Goal: Task Accomplishment & Management: Manage account settings

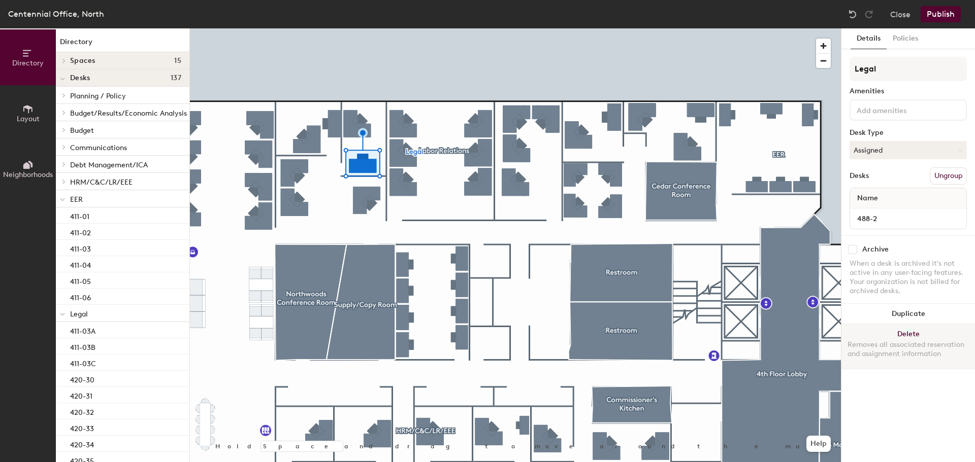
click at [918, 332] on button "Delete Removes all associated reservation and assignment information" at bounding box center [908, 346] width 134 height 45
click at [936, 332] on button "Delete Removes all associated reservation and assignment information" at bounding box center [908, 346] width 134 height 45
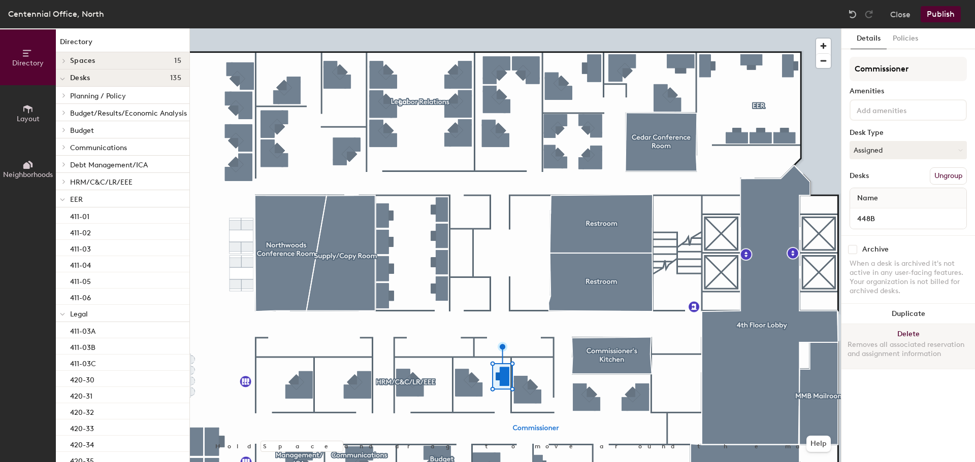
click at [918, 331] on button "Delete Removes all associated reservation and assignment information" at bounding box center [908, 346] width 134 height 45
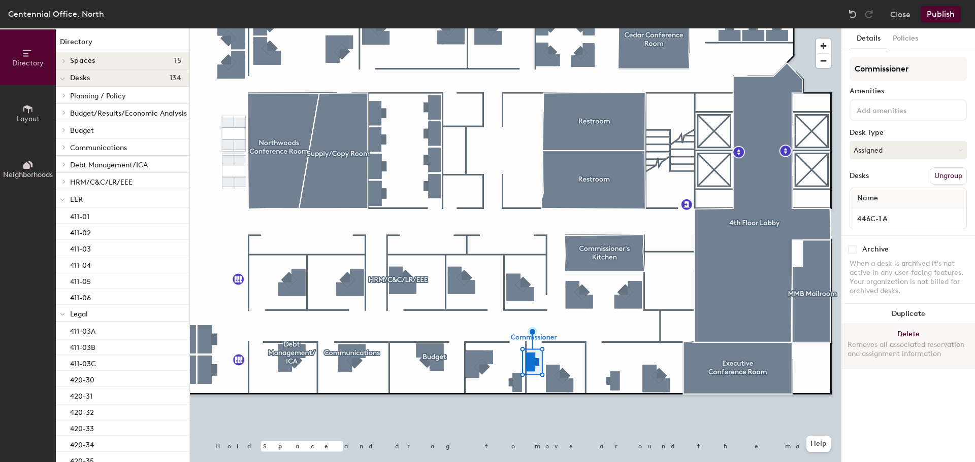
click at [901, 334] on button "Delete Removes all associated reservation and assignment information" at bounding box center [908, 346] width 134 height 45
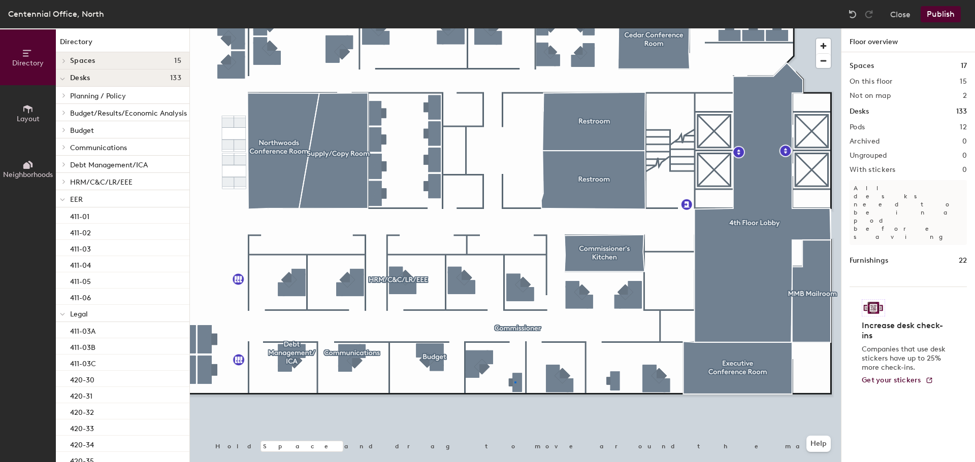
click at [514, 28] on div at bounding box center [515, 28] width 651 height 0
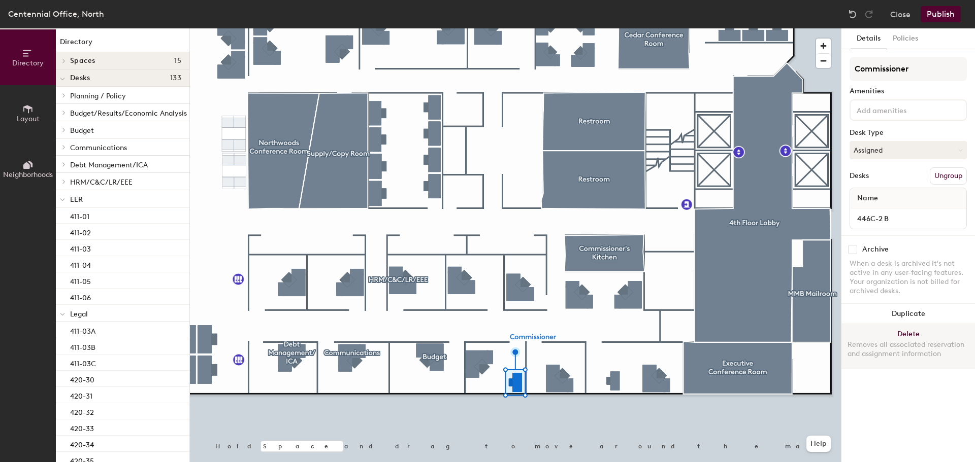
click at [923, 331] on button "Delete Removes all associated reservation and assignment information" at bounding box center [908, 346] width 134 height 45
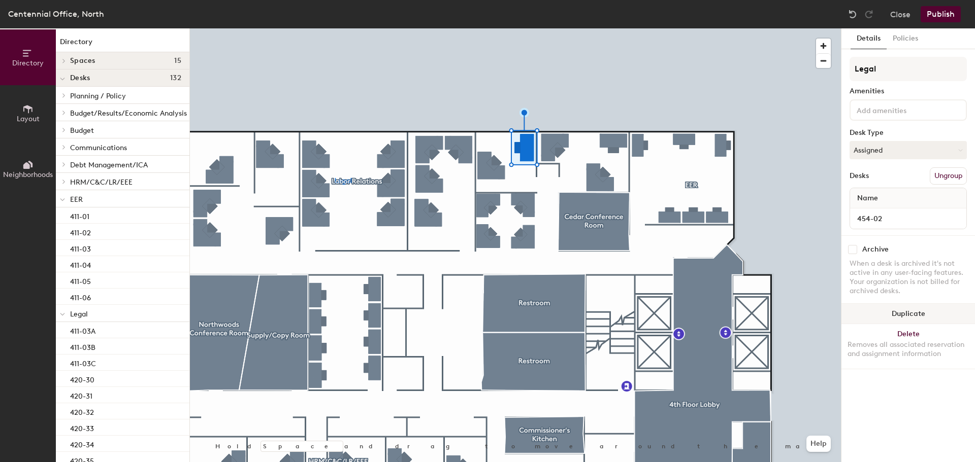
click at [917, 316] on button "Duplicate" at bounding box center [908, 314] width 134 height 20
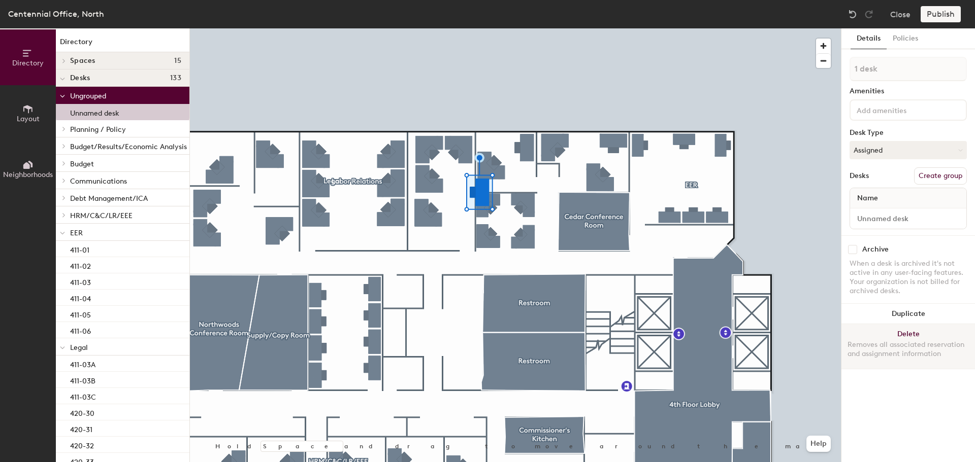
click at [927, 332] on button "Delete Removes all associated reservation and assignment information" at bounding box center [908, 346] width 134 height 45
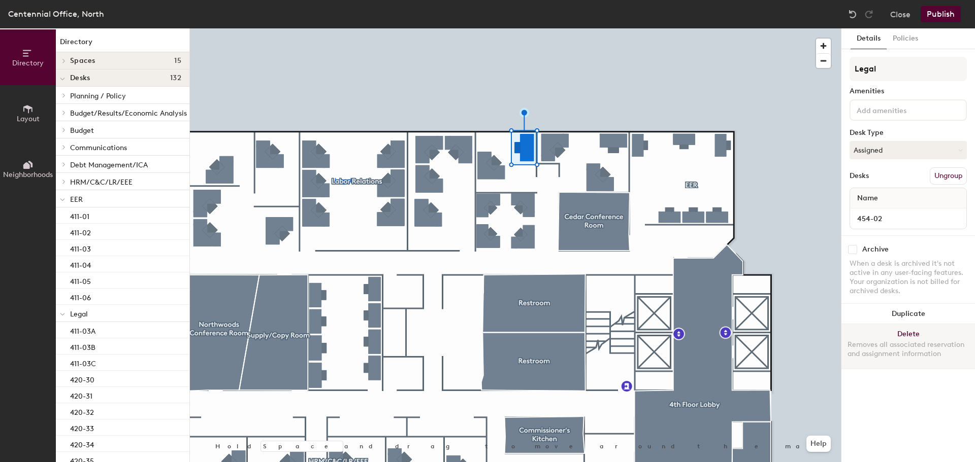
click at [937, 338] on button "Delete Removes all associated reservation and assignment information" at bounding box center [908, 346] width 134 height 45
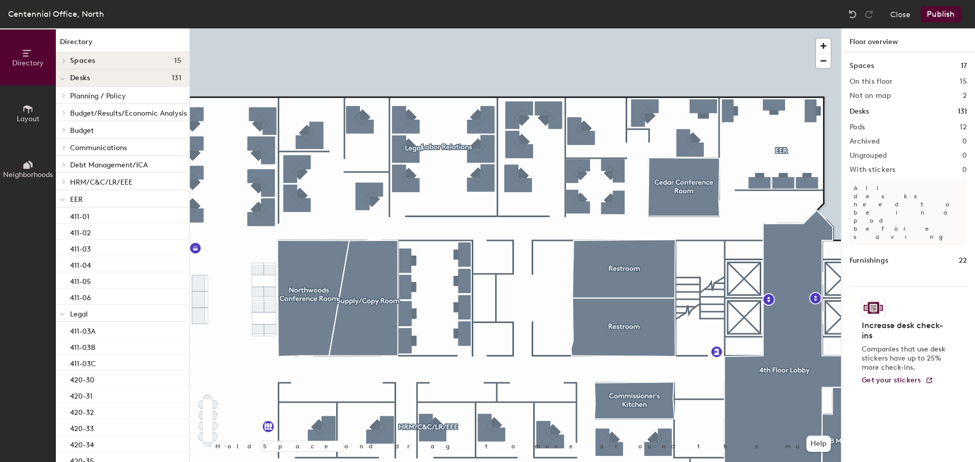
click at [946, 9] on button "Publish" at bounding box center [940, 14] width 40 height 16
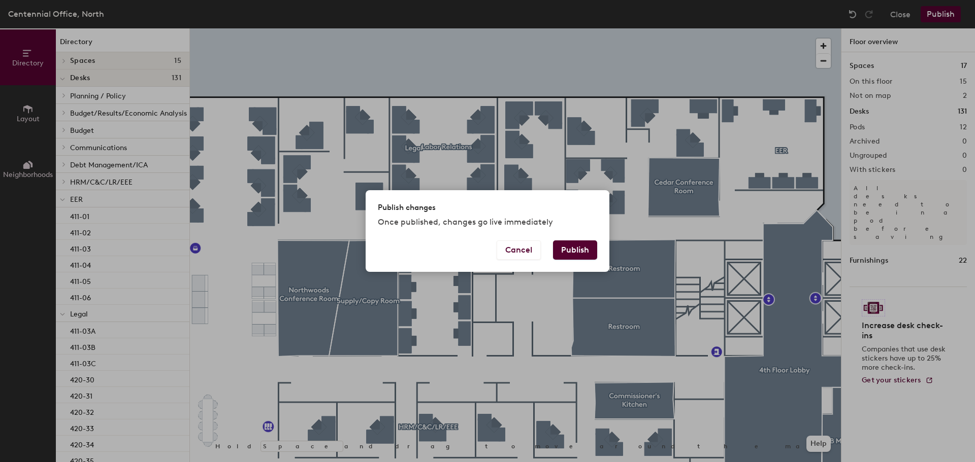
drag, startPoint x: 589, startPoint y: 248, endPoint x: 590, endPoint y: 243, distance: 5.3
click at [589, 248] on button "Publish" at bounding box center [575, 250] width 44 height 19
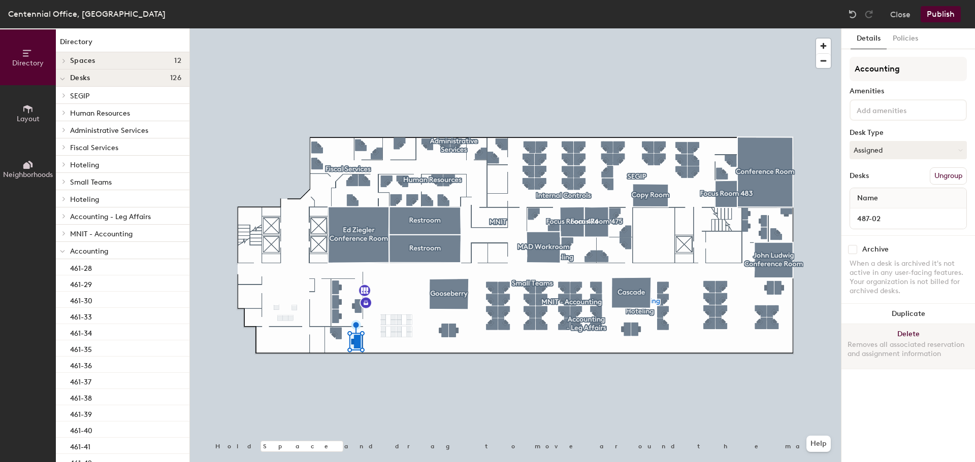
click at [917, 337] on button "Delete Removes all associated reservation and assignment information" at bounding box center [908, 346] width 134 height 45
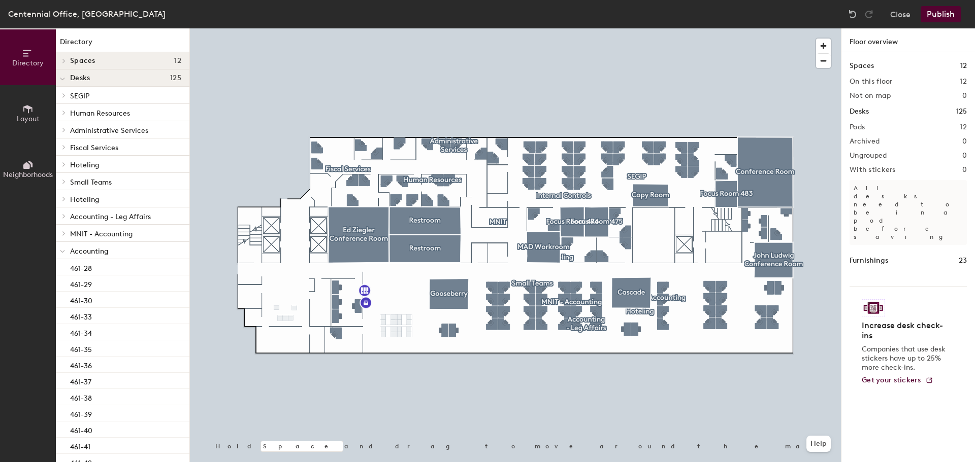
click at [936, 15] on button "Publish" at bounding box center [940, 14] width 40 height 16
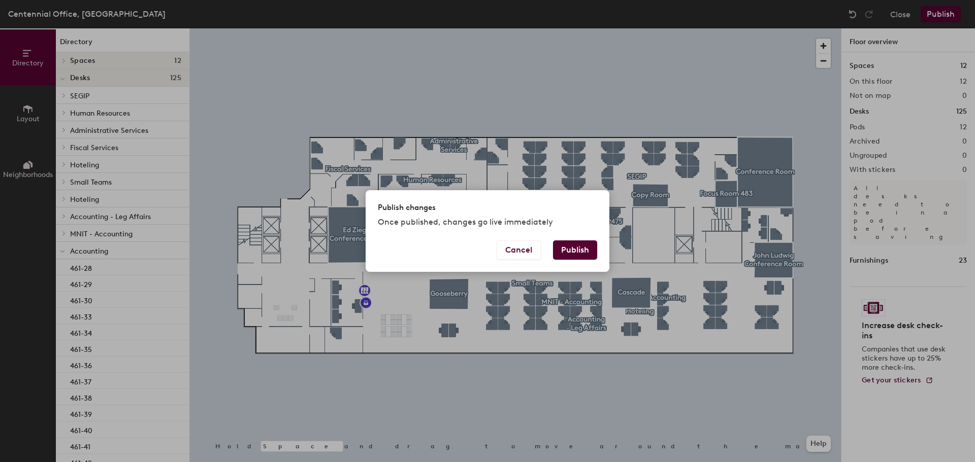
click at [574, 251] on button "Publish" at bounding box center [575, 250] width 44 height 19
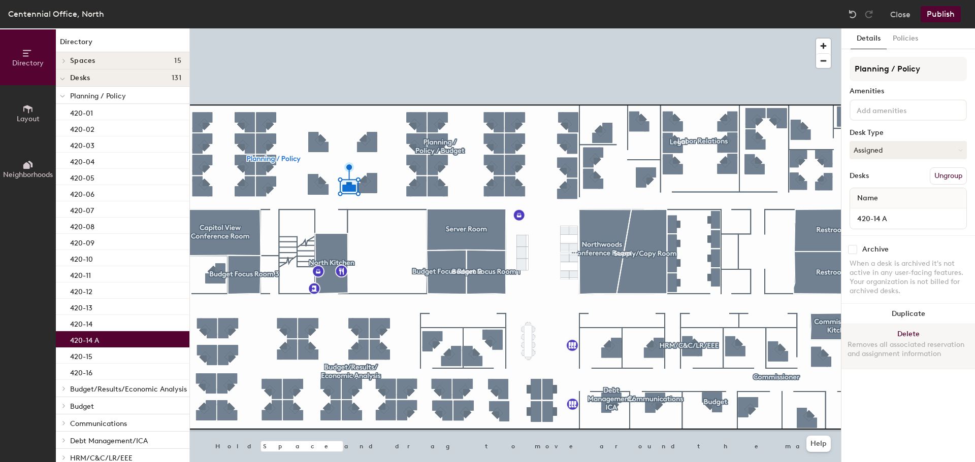
click at [936, 334] on button "Delete Removes all associated reservation and assignment information" at bounding box center [908, 346] width 134 height 45
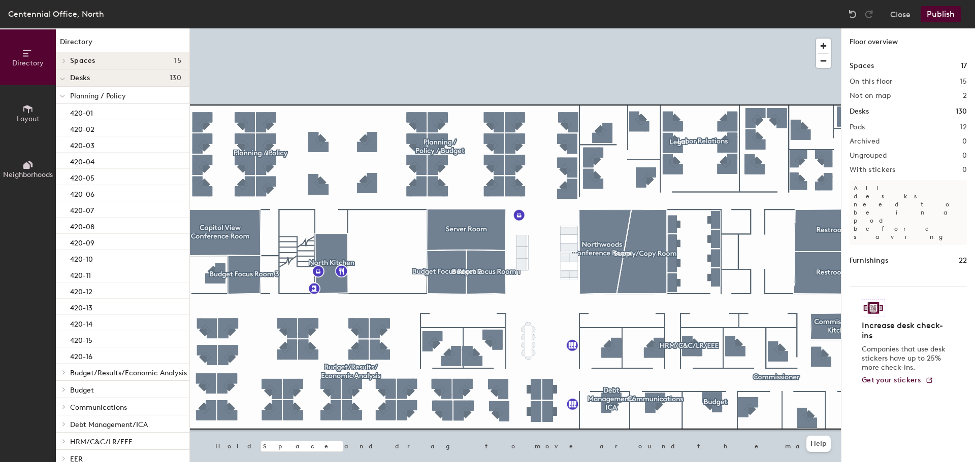
click at [948, 13] on button "Publish" at bounding box center [940, 14] width 40 height 16
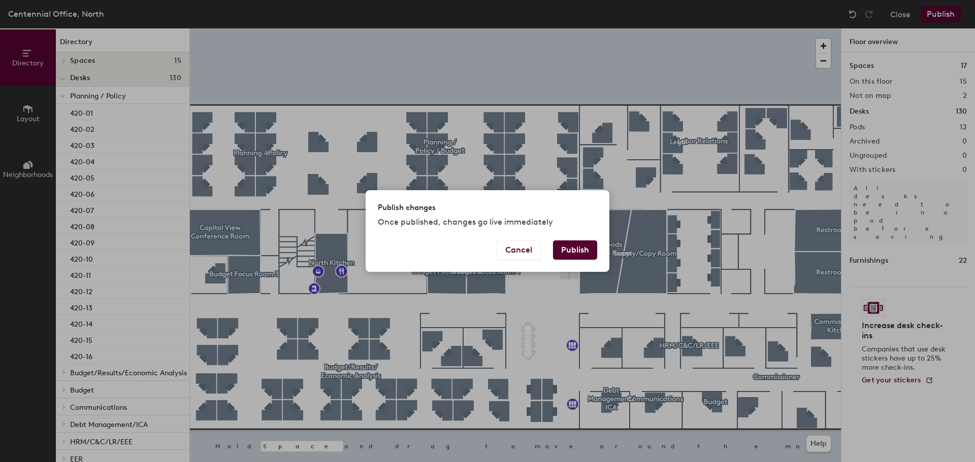
click at [581, 251] on button "Publish" at bounding box center [575, 250] width 44 height 19
